Goal: Check status

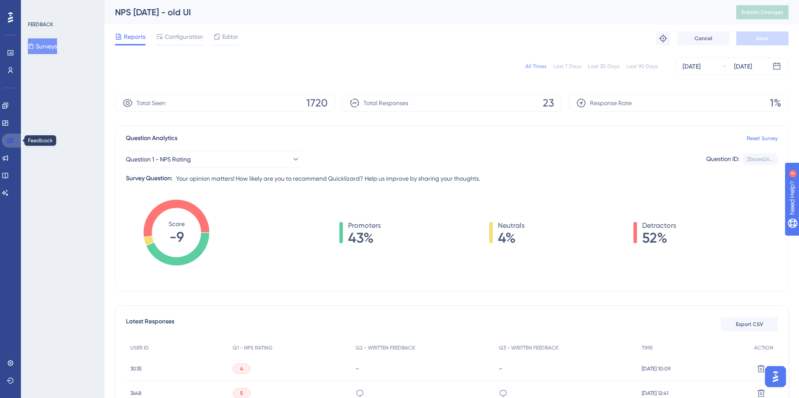
click at [7, 141] on link at bounding box center [12, 140] width 21 height 14
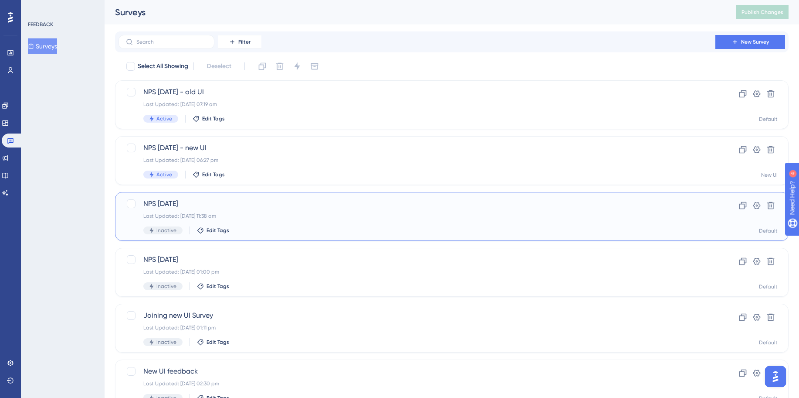
click at [299, 213] on div "Last Updated: [DATE] 11:38 am" at bounding box center [416, 215] width 547 height 7
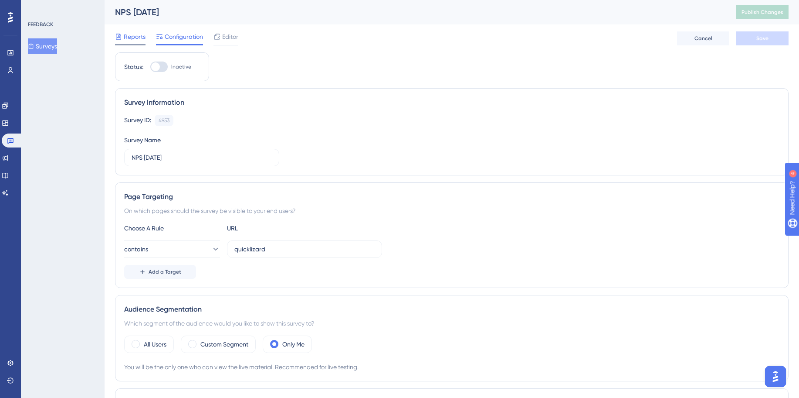
click at [128, 35] on span "Reports" at bounding box center [135, 36] width 22 height 10
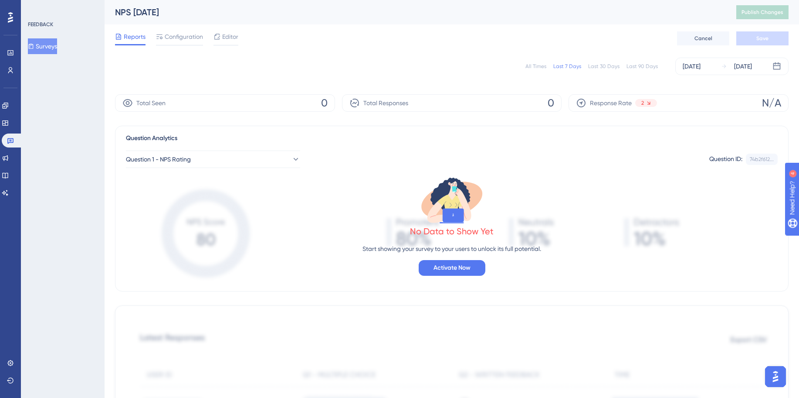
click at [545, 68] on div "All Times" at bounding box center [536, 66] width 21 height 7
